Goal: Transaction & Acquisition: Purchase product/service

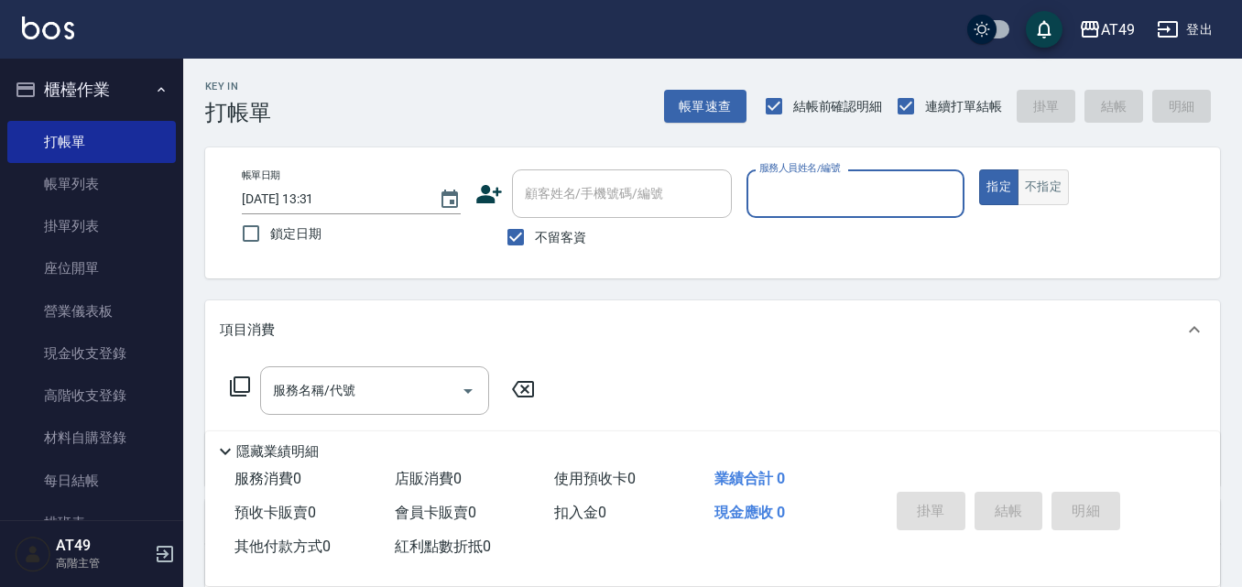
click at [1043, 185] on button "不指定" at bounding box center [1043, 187] width 51 height 36
click at [694, 115] on button "帳單速查" at bounding box center [705, 107] width 82 height 34
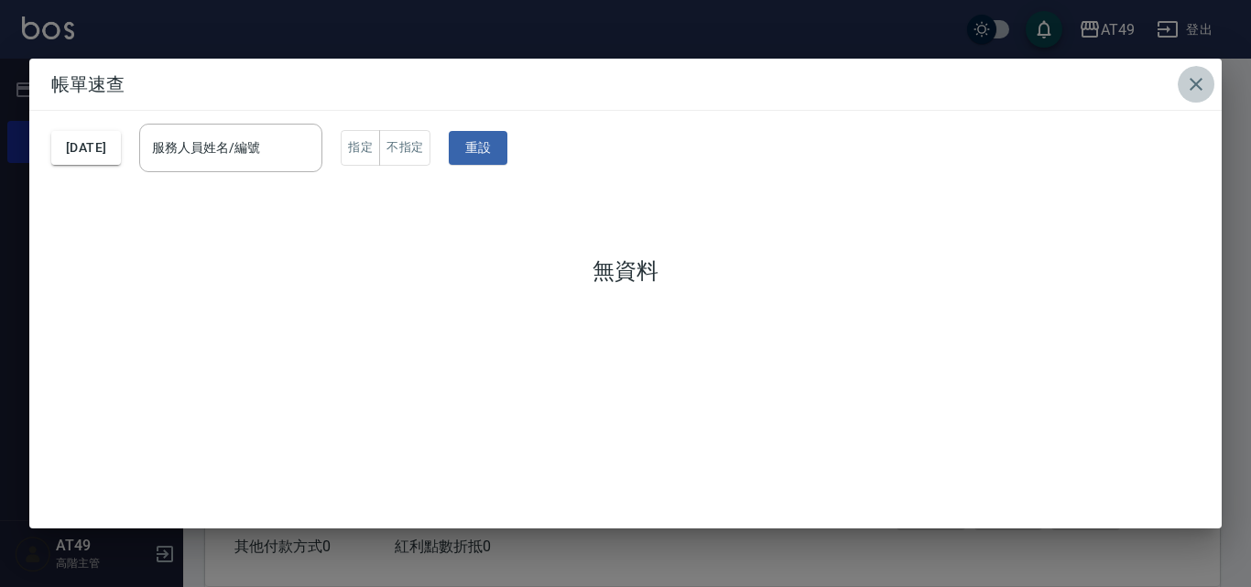
click at [1189, 82] on icon "button" at bounding box center [1196, 84] width 22 height 22
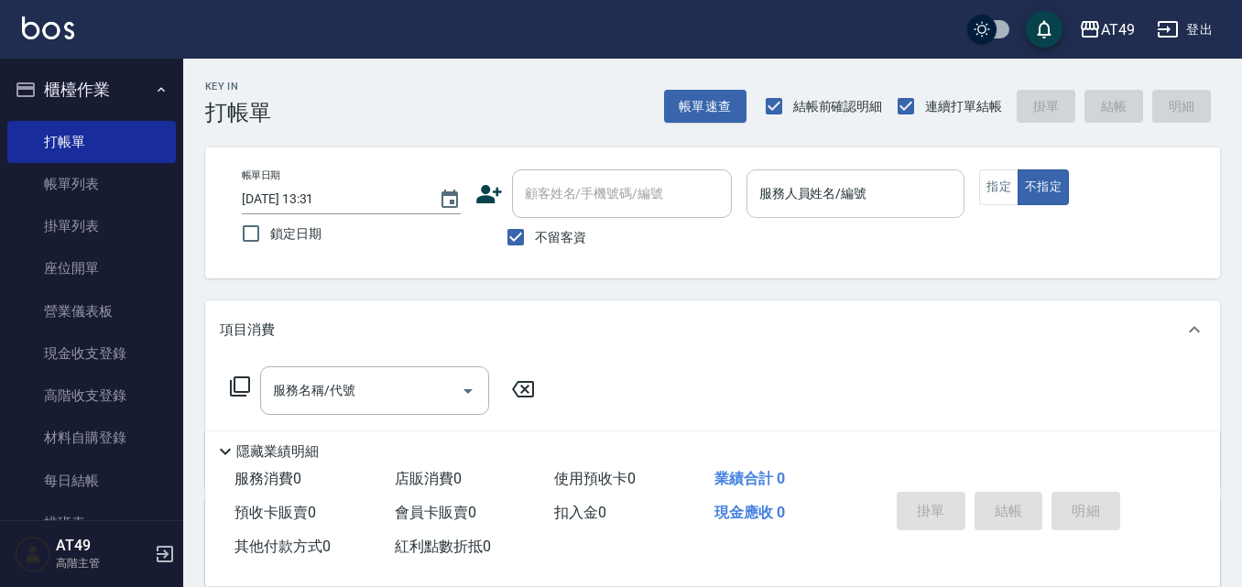
click at [947, 192] on input "服務人員姓名/編號" at bounding box center [856, 194] width 202 height 32
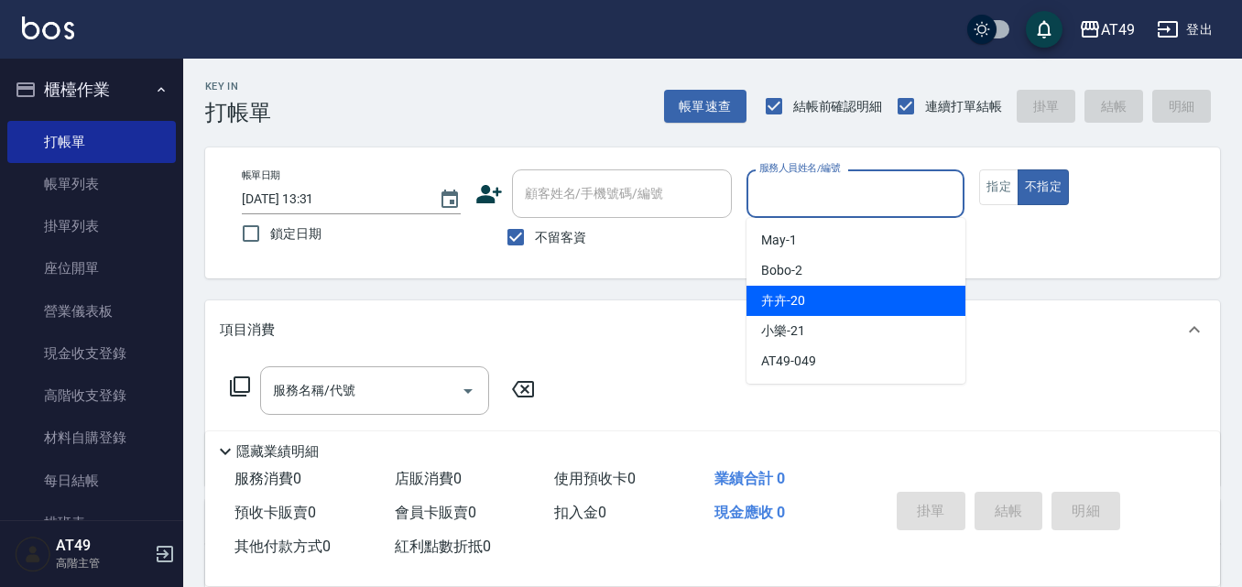
click at [814, 311] on div "卉卉 -20" at bounding box center [856, 301] width 219 height 30
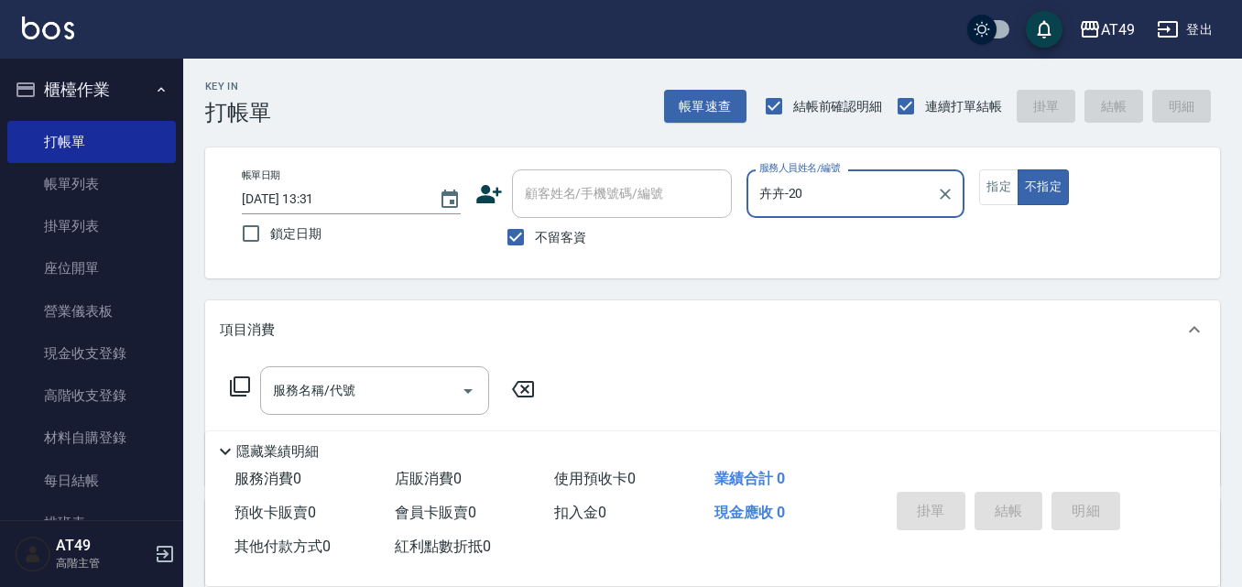
type input "卉卉-20"
click at [399, 386] on input "服務名稱/代號" at bounding box center [360, 391] width 185 height 32
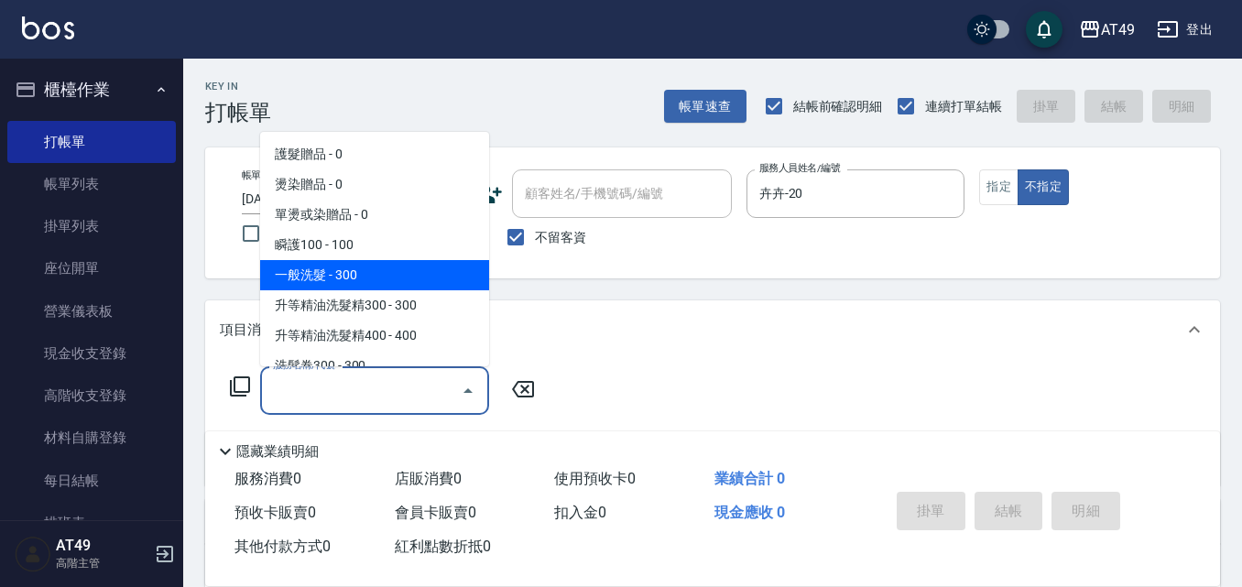
click at [337, 281] on span "一般洗髮 - 300" at bounding box center [374, 275] width 229 height 30
type input "一般洗髮(101)"
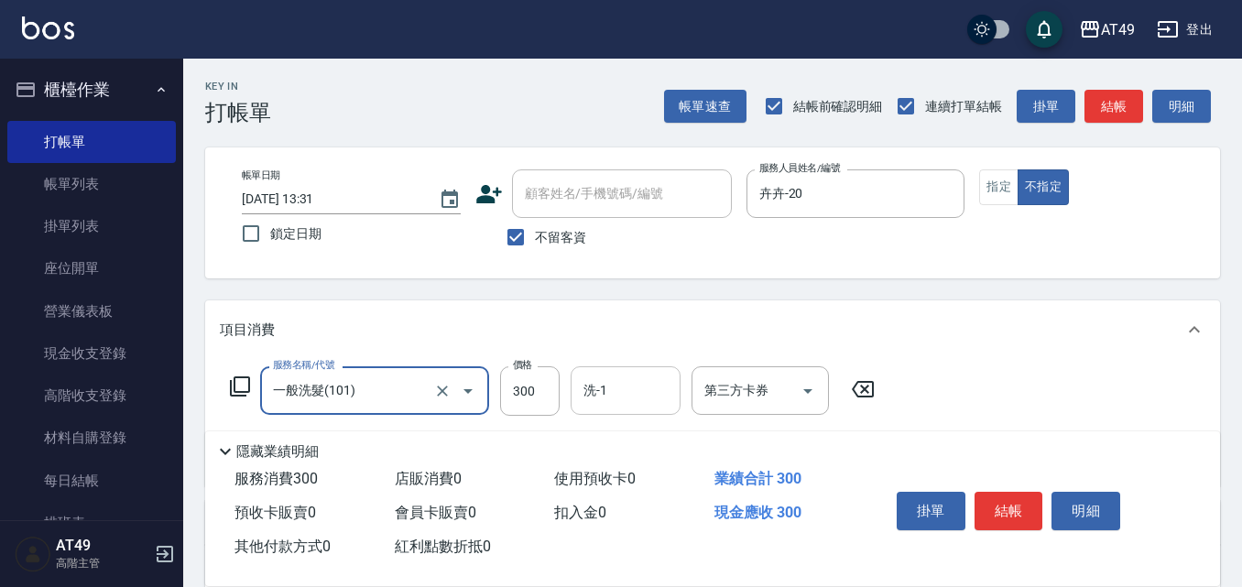
click at [607, 391] on input "洗-1" at bounding box center [625, 391] width 93 height 32
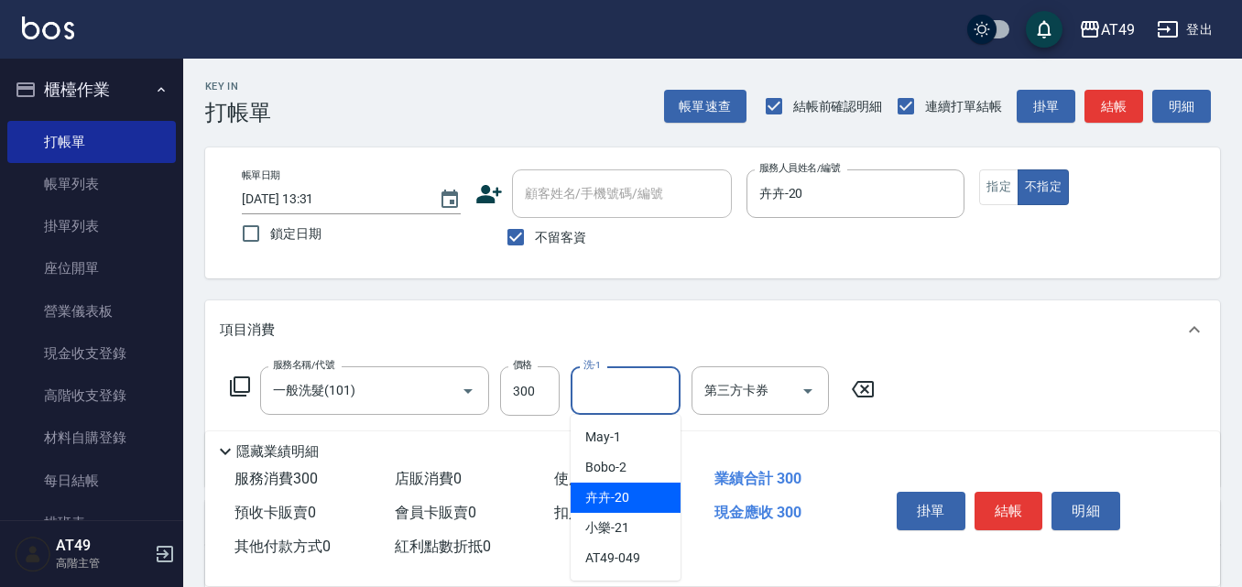
drag, startPoint x: 625, startPoint y: 484, endPoint x: 769, endPoint y: 515, distance: 147.2
click at [625, 484] on div "卉卉 -20" at bounding box center [626, 498] width 110 height 30
type input "卉卉-20"
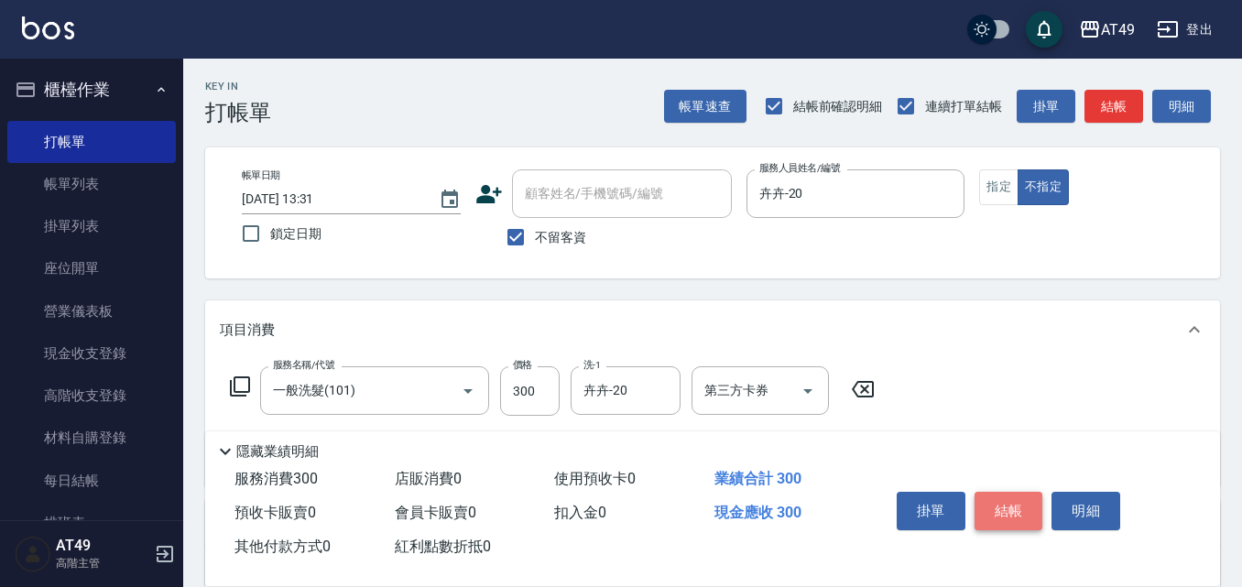
click at [1013, 519] on button "結帳" at bounding box center [1009, 511] width 69 height 38
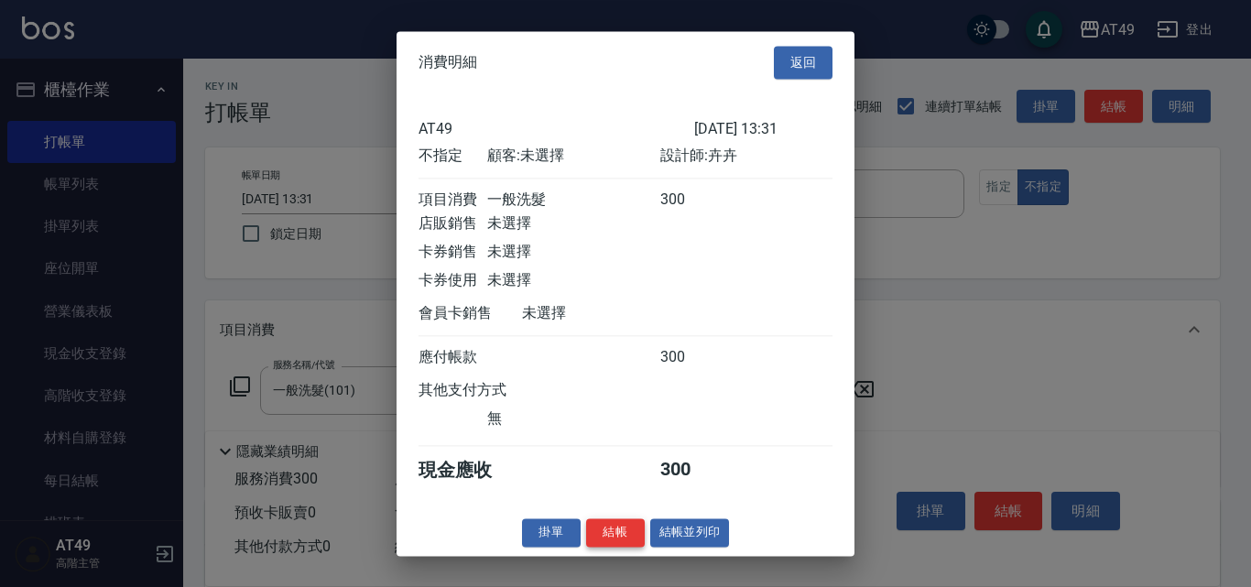
click at [623, 543] on button "結帳" at bounding box center [615, 533] width 59 height 28
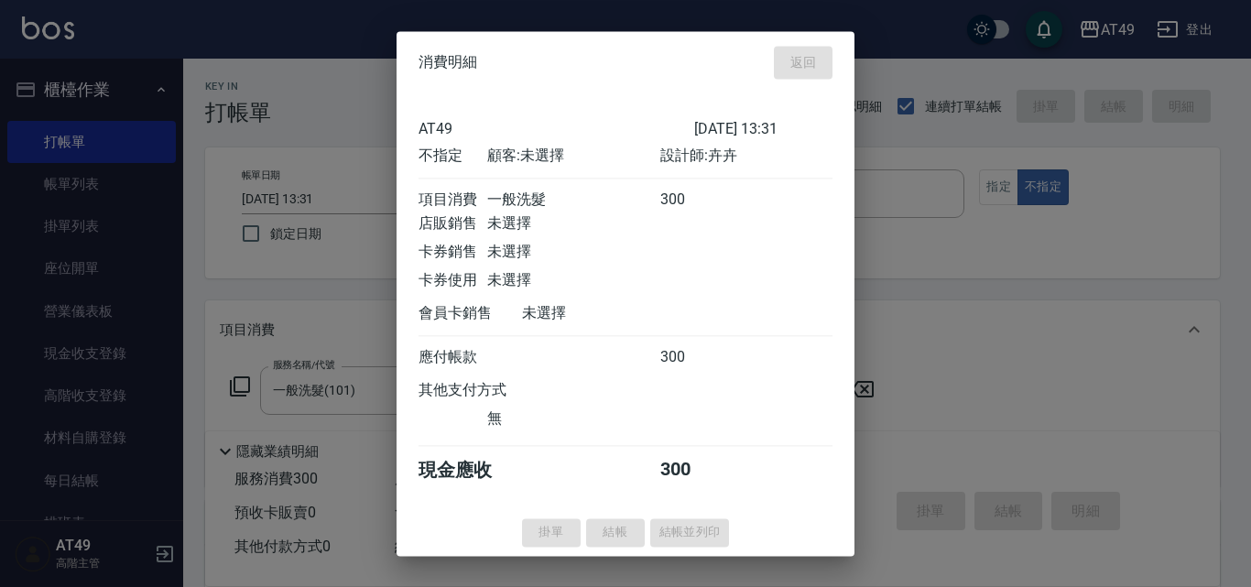
type input "[DATE] 14:25"
